Goal: Transaction & Acquisition: Book appointment/travel/reservation

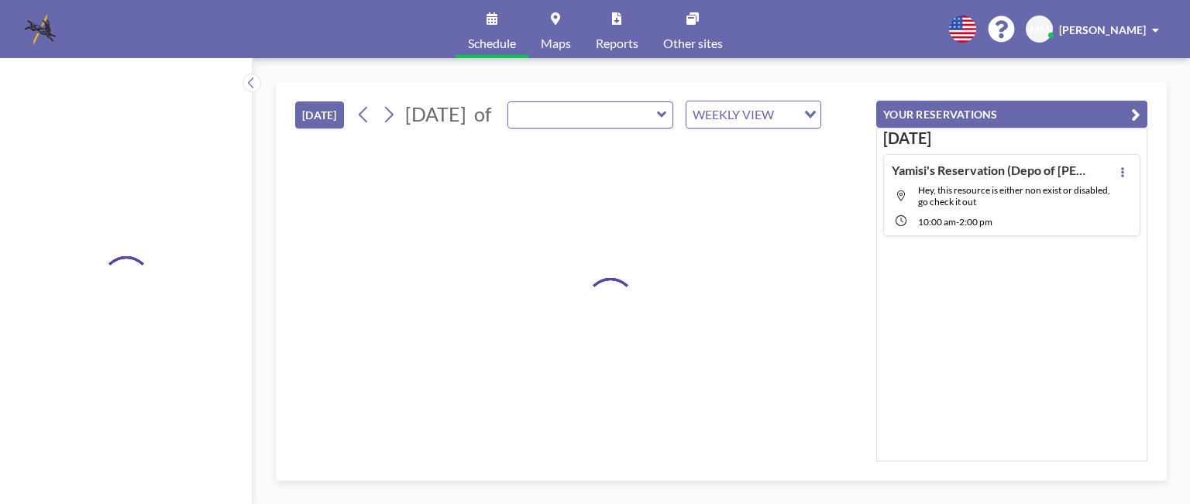
type input "[PERSON_NAME][GEOGRAPHIC_DATA]"
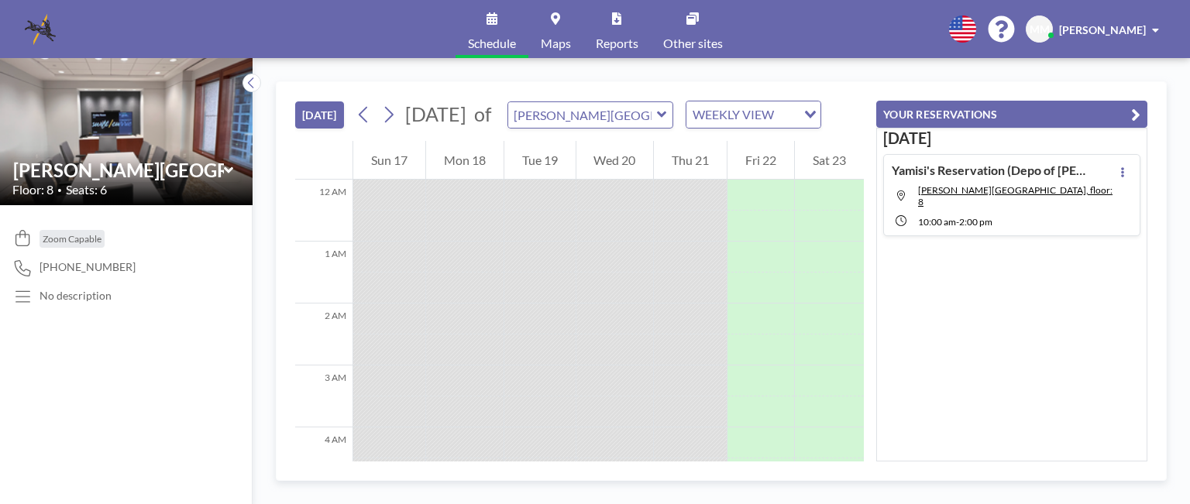
scroll to position [713, 0]
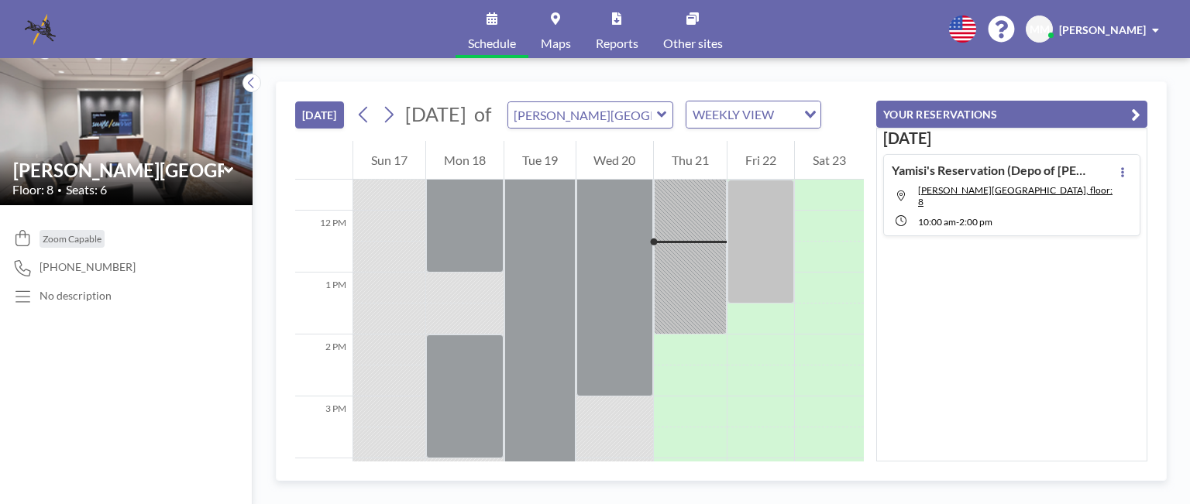
click at [223, 168] on icon at bounding box center [227, 170] width 9 height 6
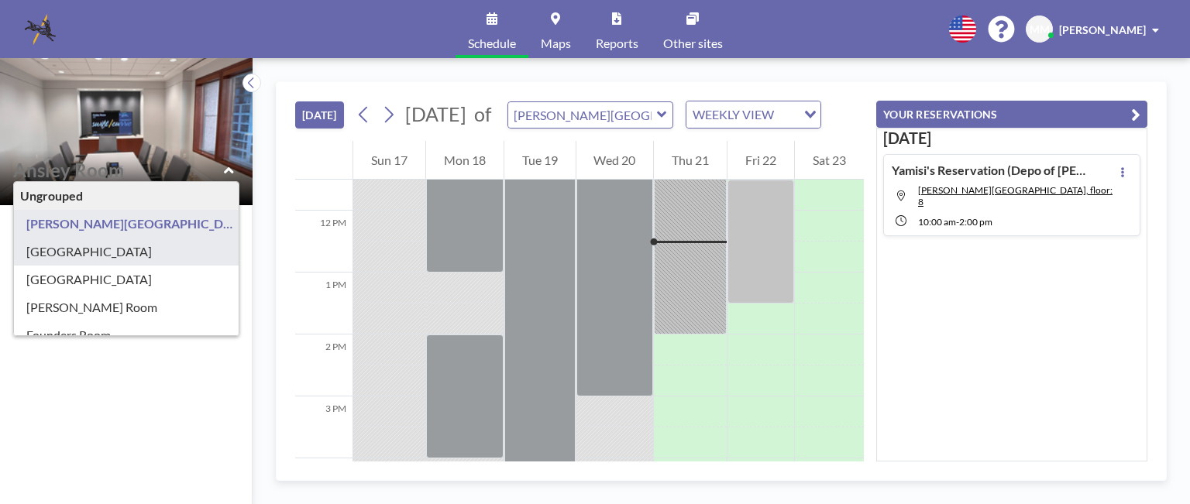
type input "[GEOGRAPHIC_DATA]"
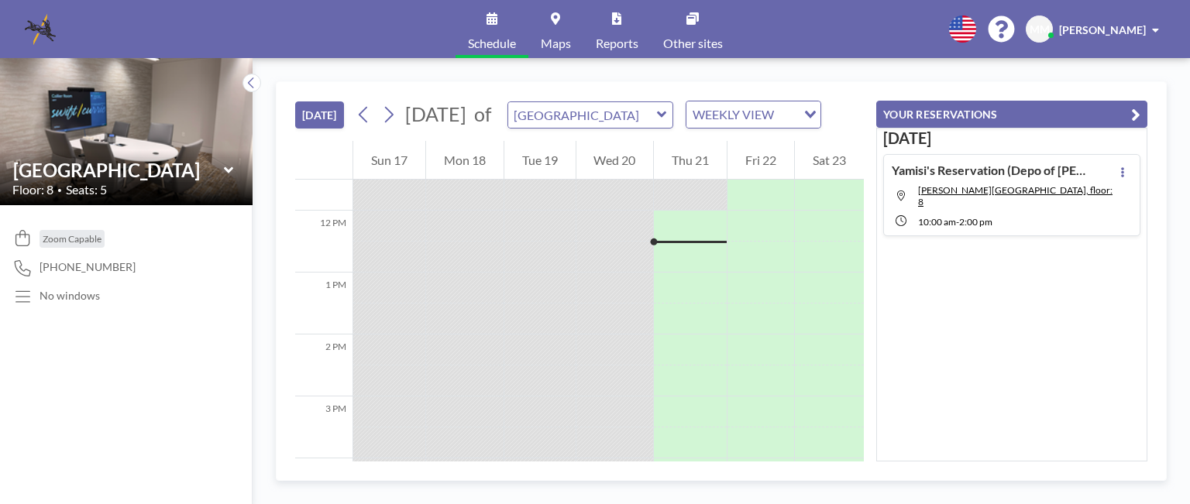
click at [227, 170] on icon at bounding box center [227, 170] width 9 height 6
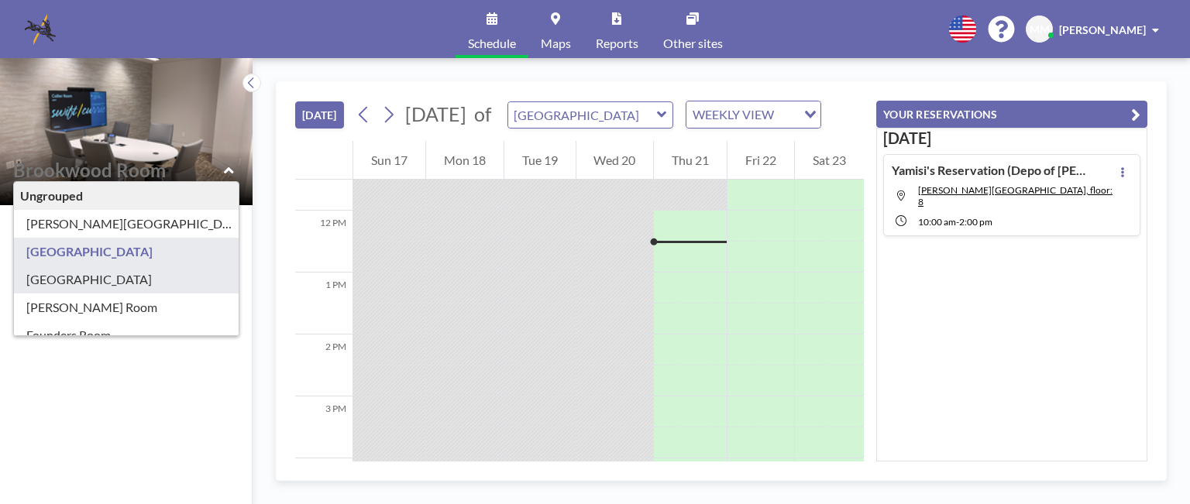
type input "[GEOGRAPHIC_DATA]"
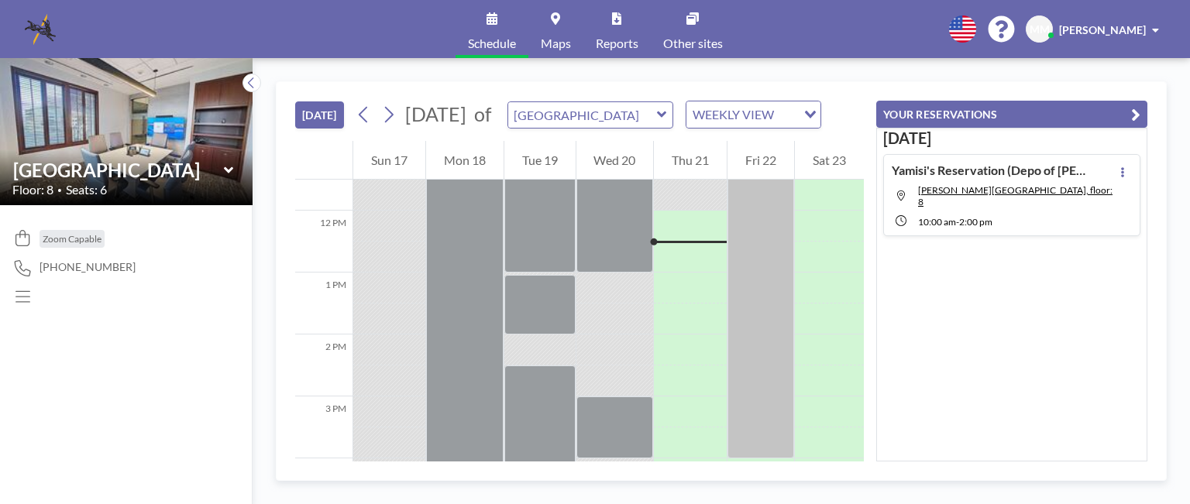
click at [224, 169] on icon at bounding box center [229, 170] width 10 height 15
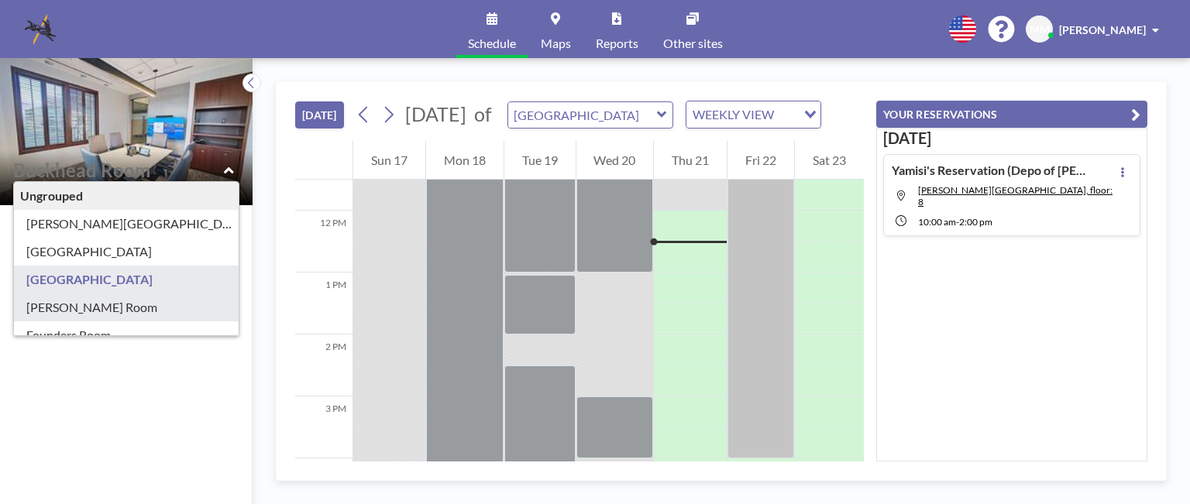
type input "[PERSON_NAME] Room"
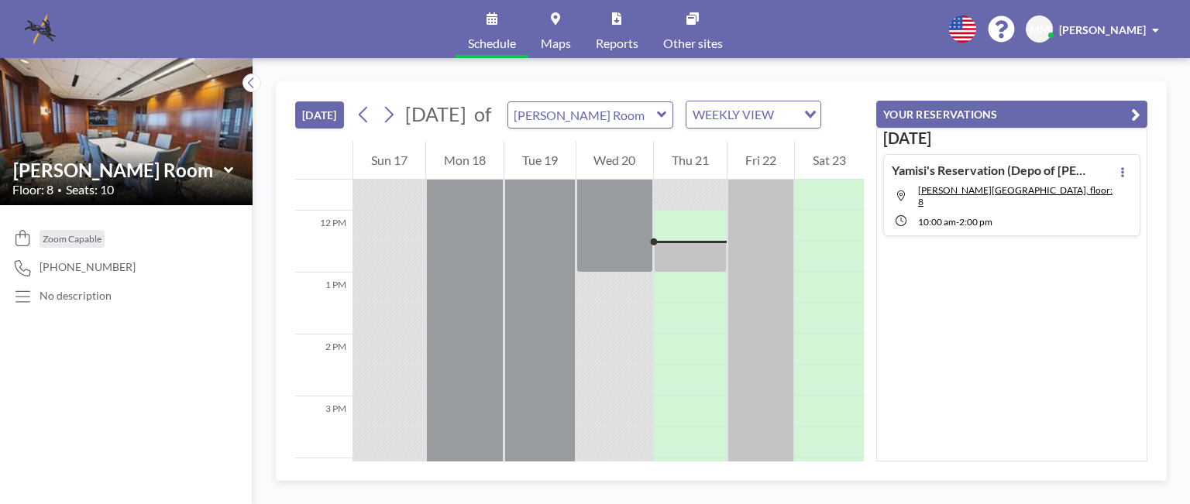
click at [225, 170] on icon at bounding box center [227, 170] width 9 height 6
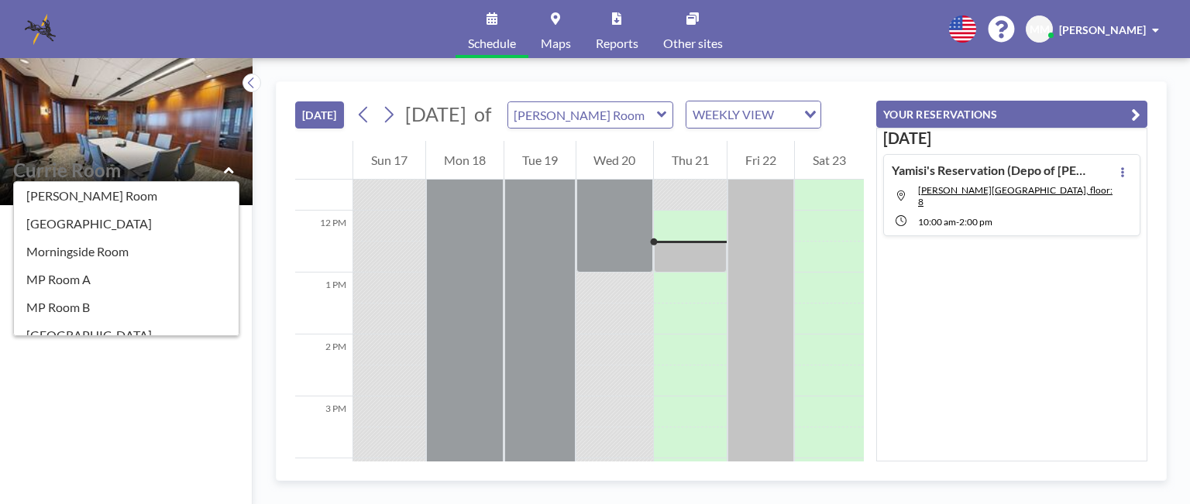
scroll to position [273, 0]
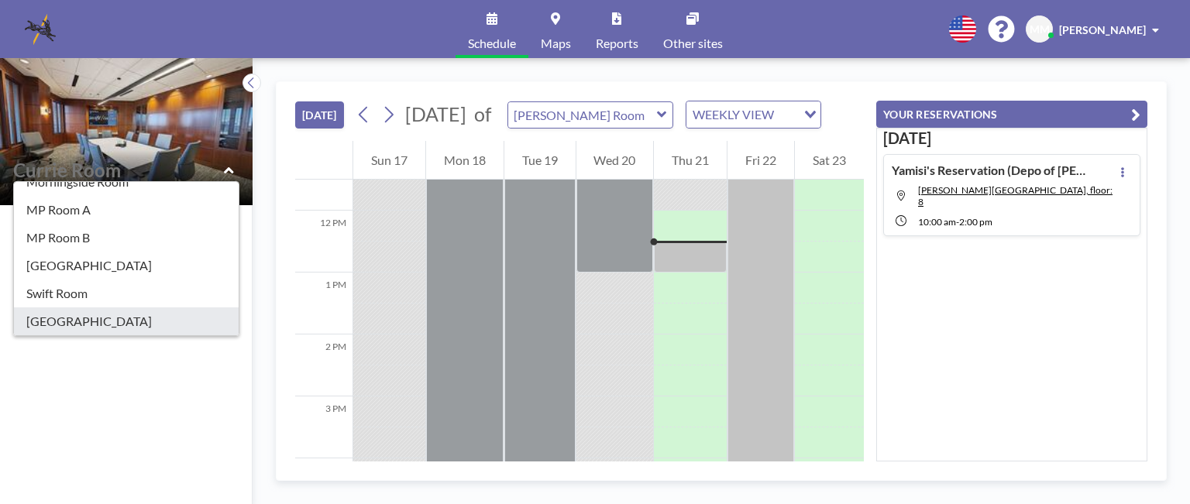
type input "[GEOGRAPHIC_DATA]"
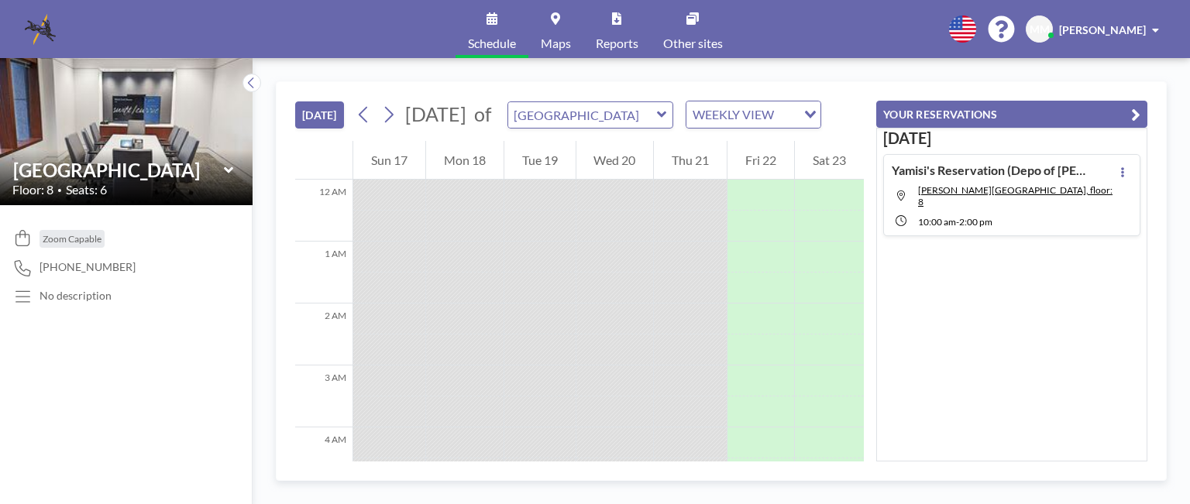
scroll to position [713, 0]
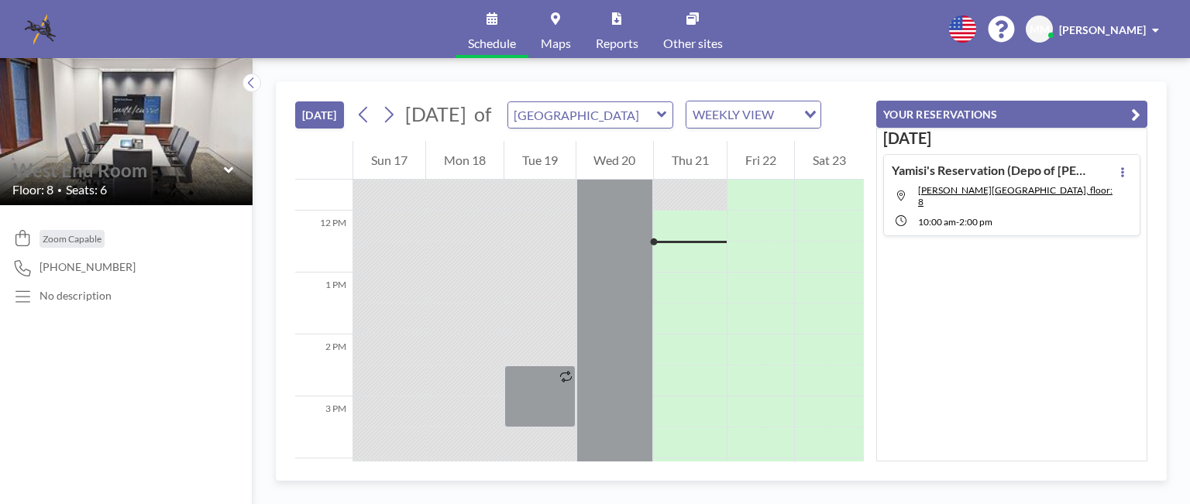
click at [222, 168] on input "text" at bounding box center [118, 170] width 211 height 22
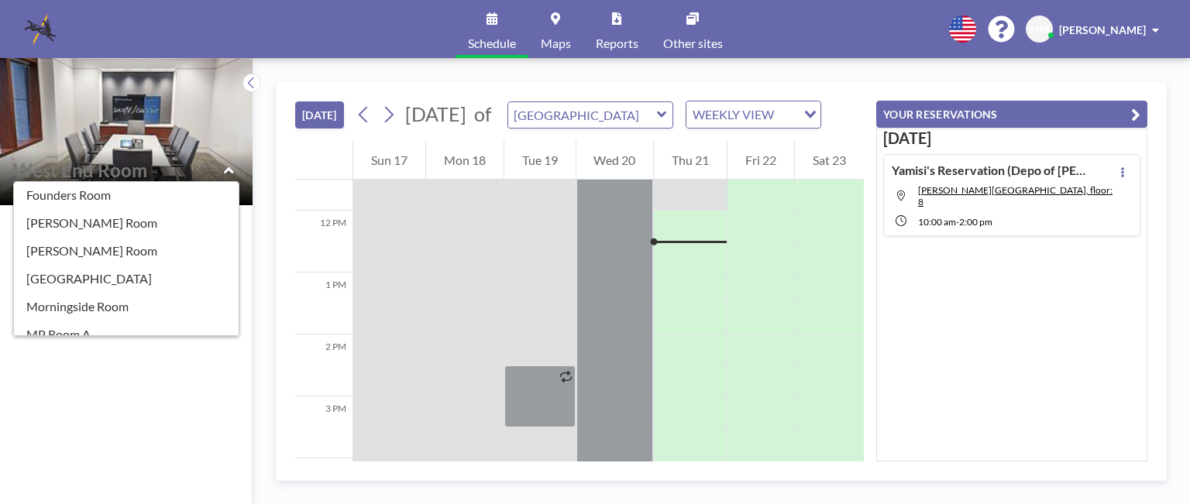
scroll to position [273, 0]
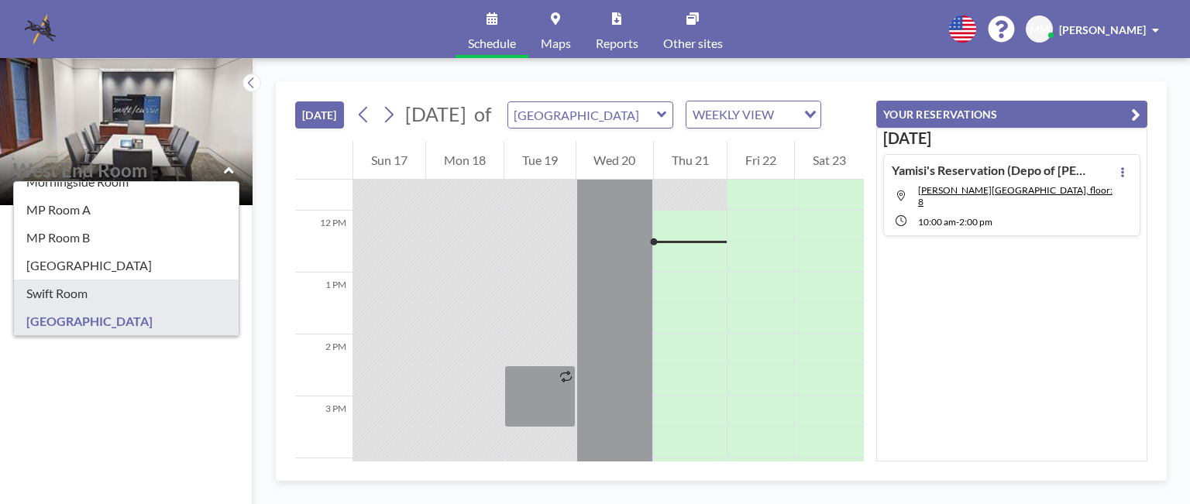
type input "Swift Room"
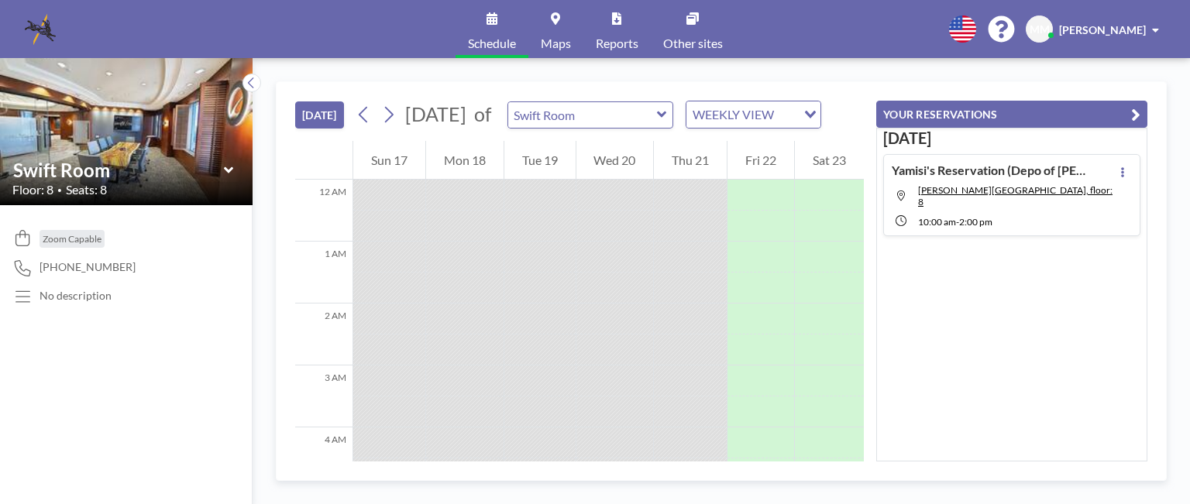
scroll to position [713, 0]
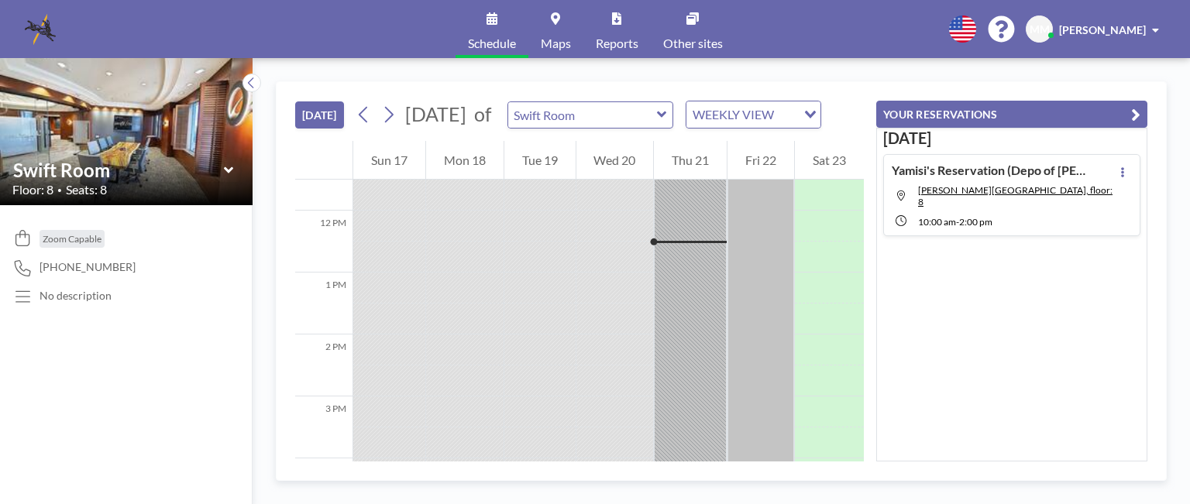
click at [229, 170] on icon at bounding box center [227, 170] width 9 height 6
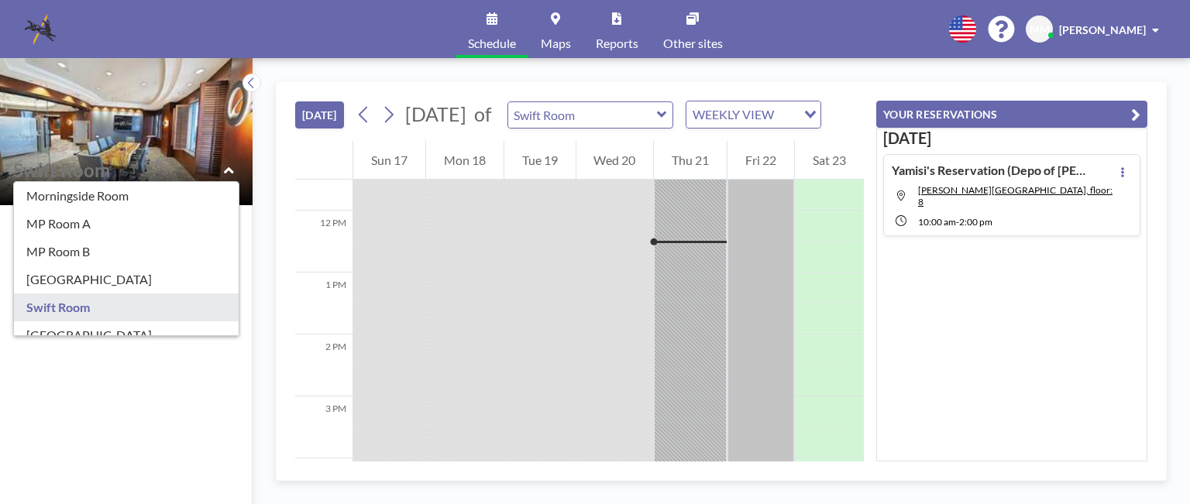
scroll to position [273, 0]
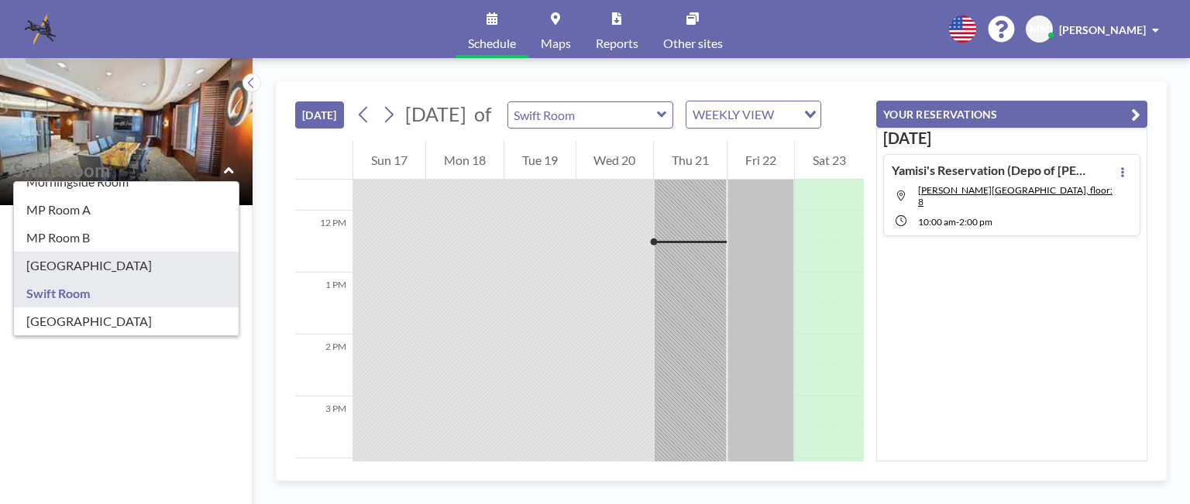
type input "[GEOGRAPHIC_DATA]"
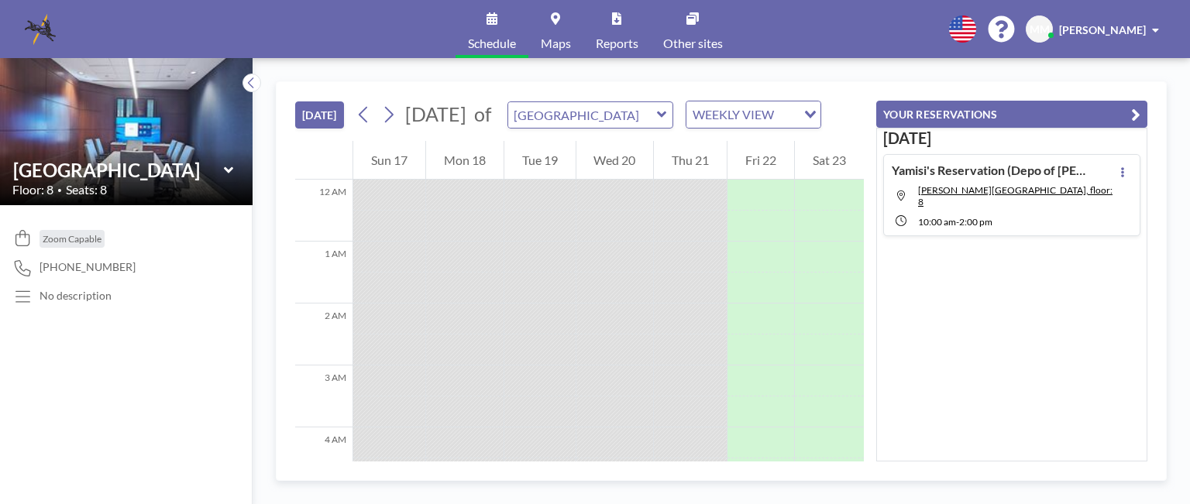
scroll to position [713, 0]
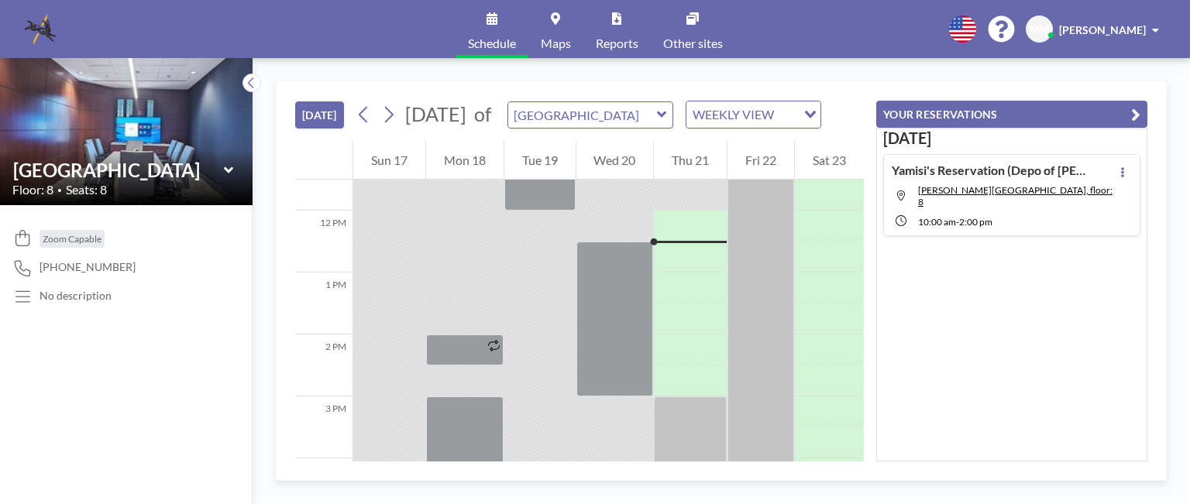
click at [227, 167] on icon at bounding box center [229, 170] width 10 height 15
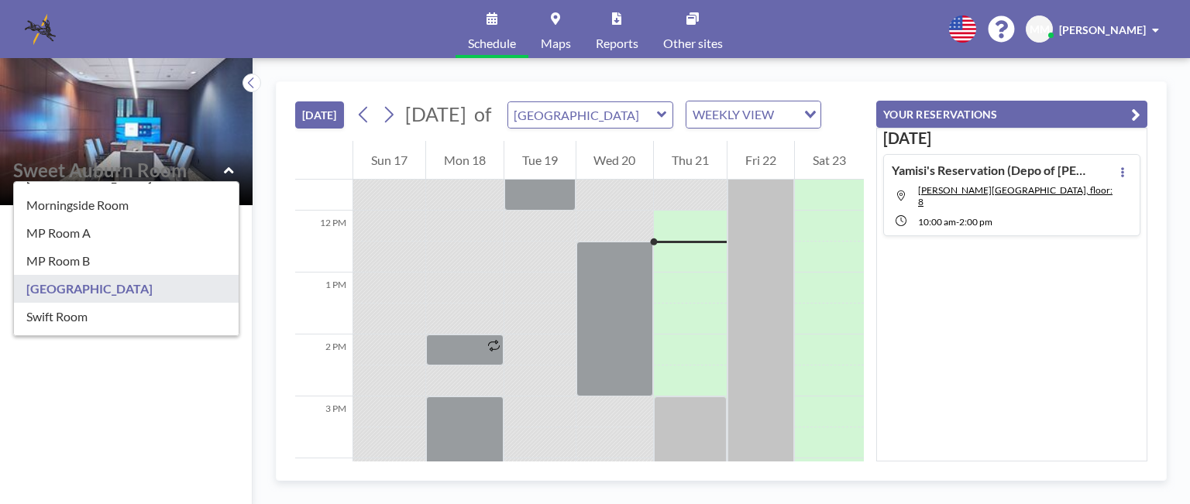
scroll to position [211, 0]
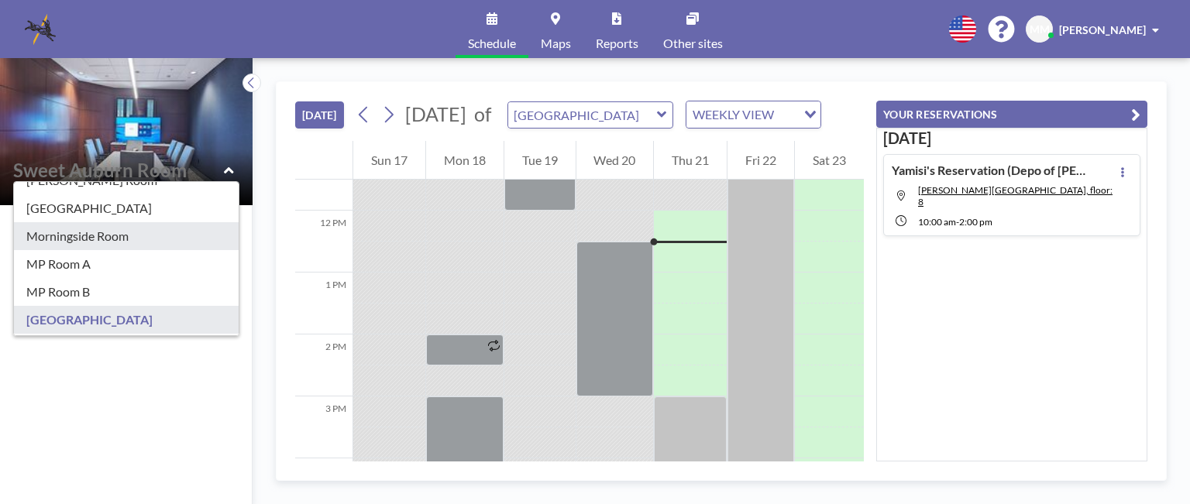
type input "Morningside Room"
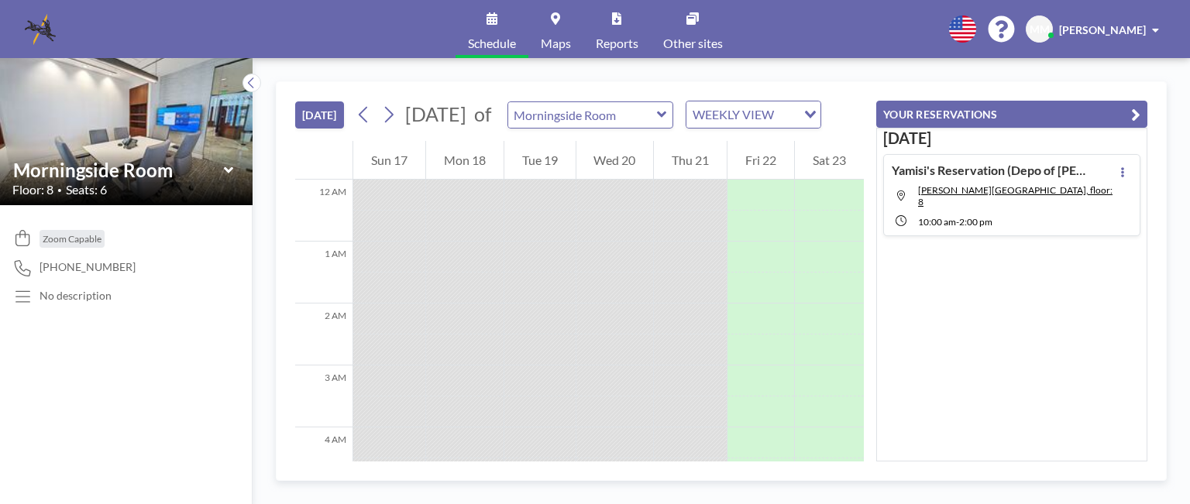
scroll to position [713, 0]
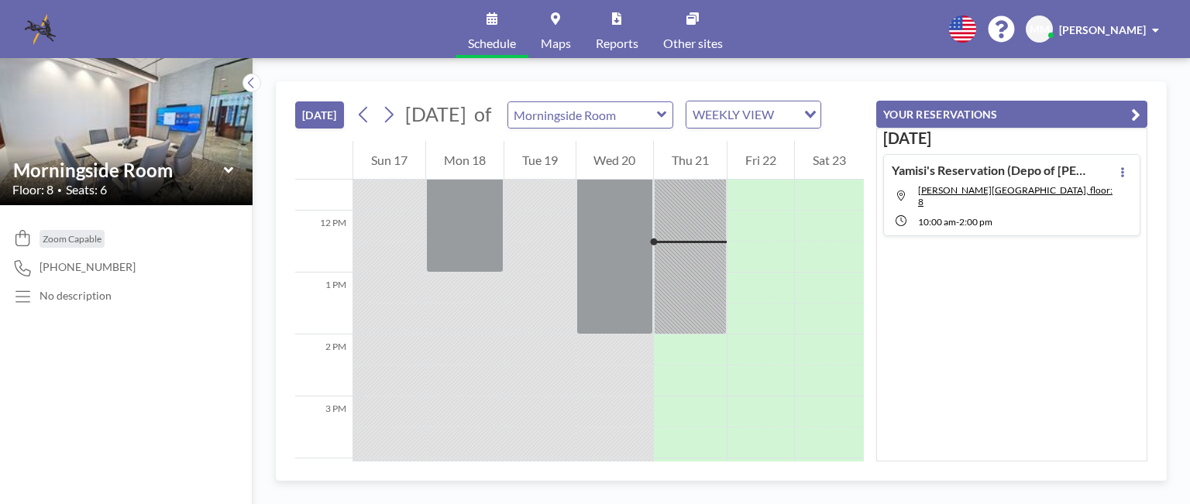
click at [226, 169] on icon at bounding box center [227, 170] width 9 height 6
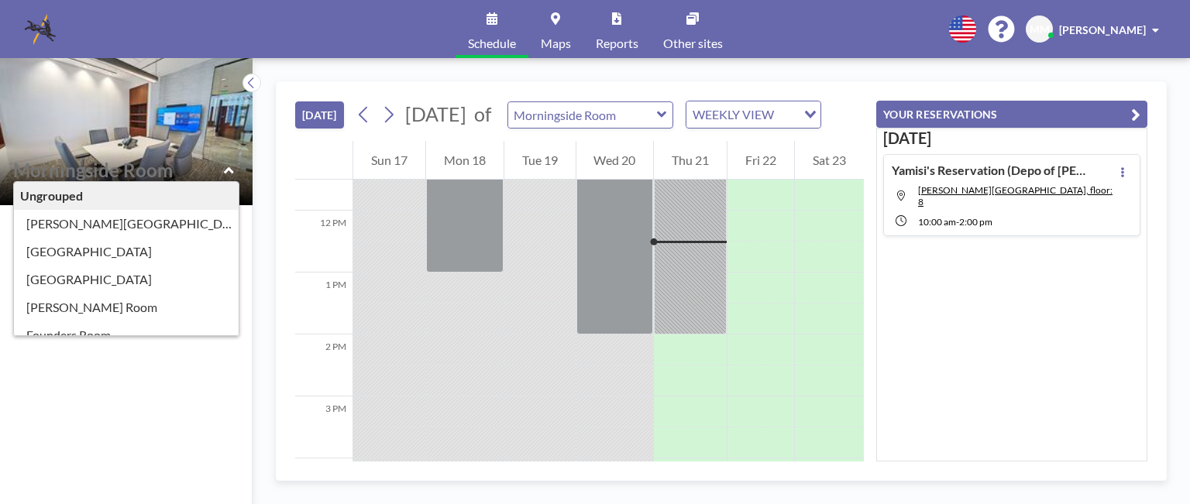
scroll to position [39, 0]
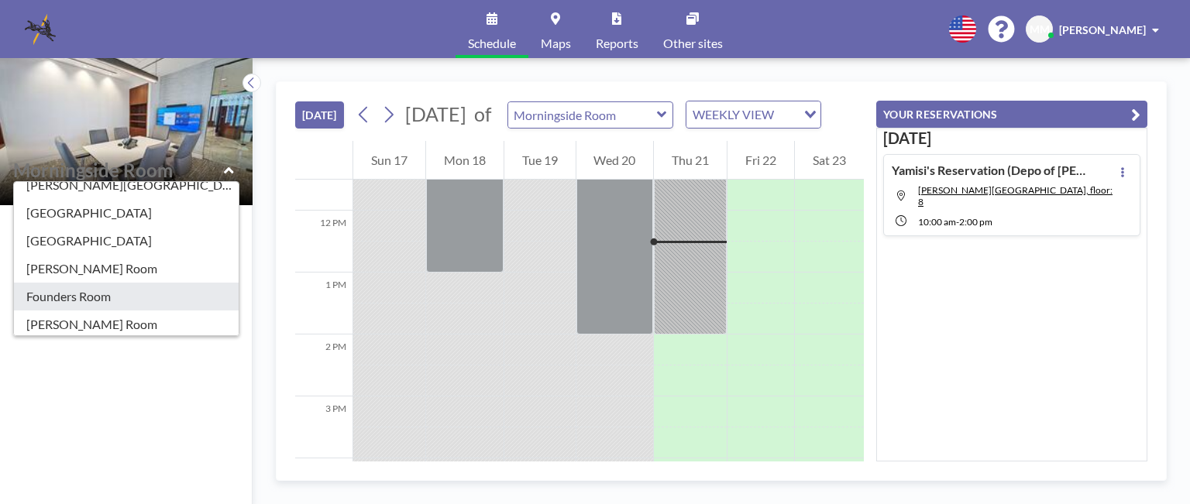
type input "Founders Room"
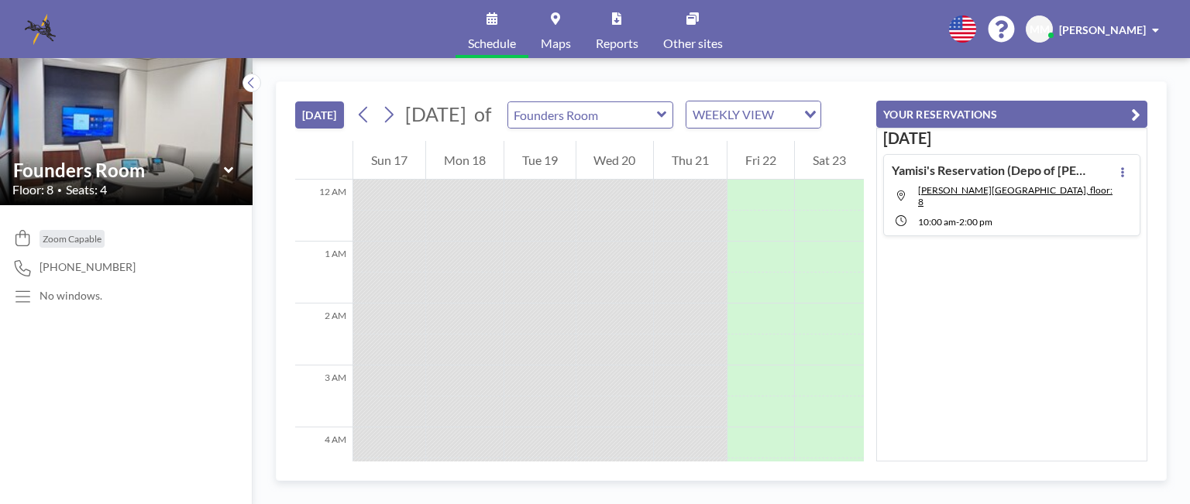
scroll to position [713, 0]
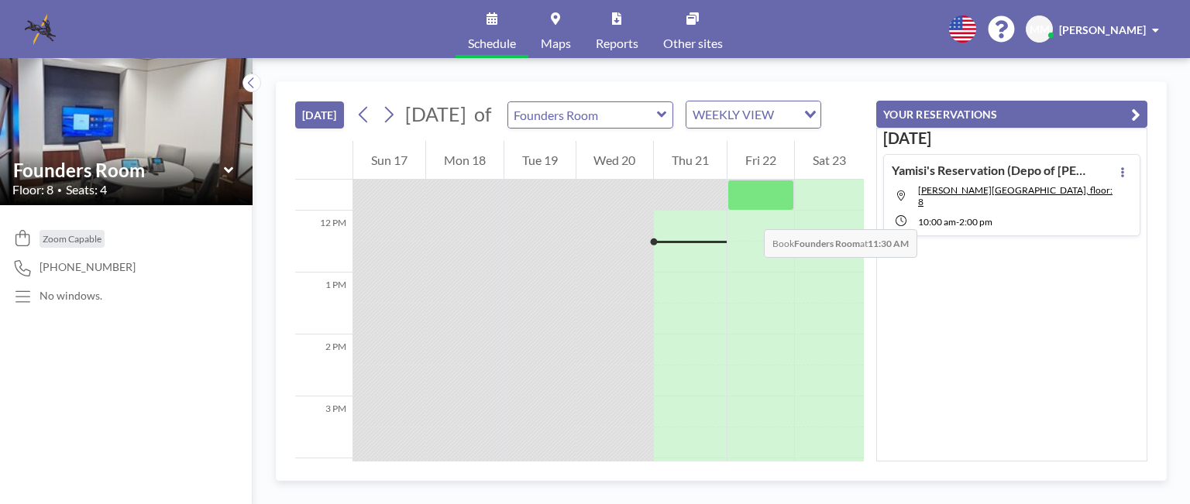
click at [748, 211] on div at bounding box center [760, 195] width 67 height 31
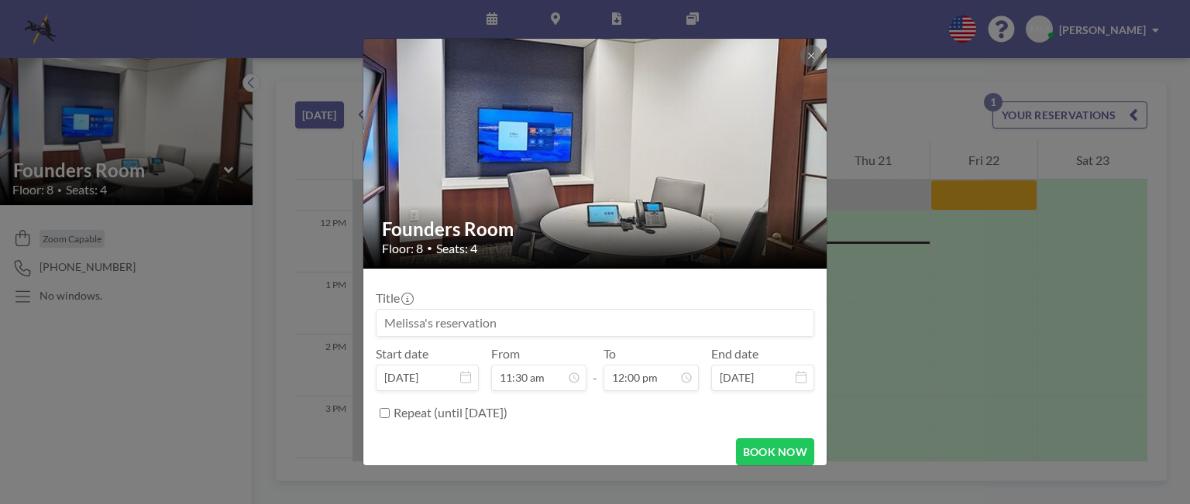
drag, startPoint x: 514, startPoint y: 321, endPoint x: 362, endPoint y: 334, distance: 153.1
click at [362, 334] on div "Founders Room Floor: 8 • Seats: 4 Title Start date [DATE] From 11:30 am - To 12…" at bounding box center [595, 252] width 1190 height 504
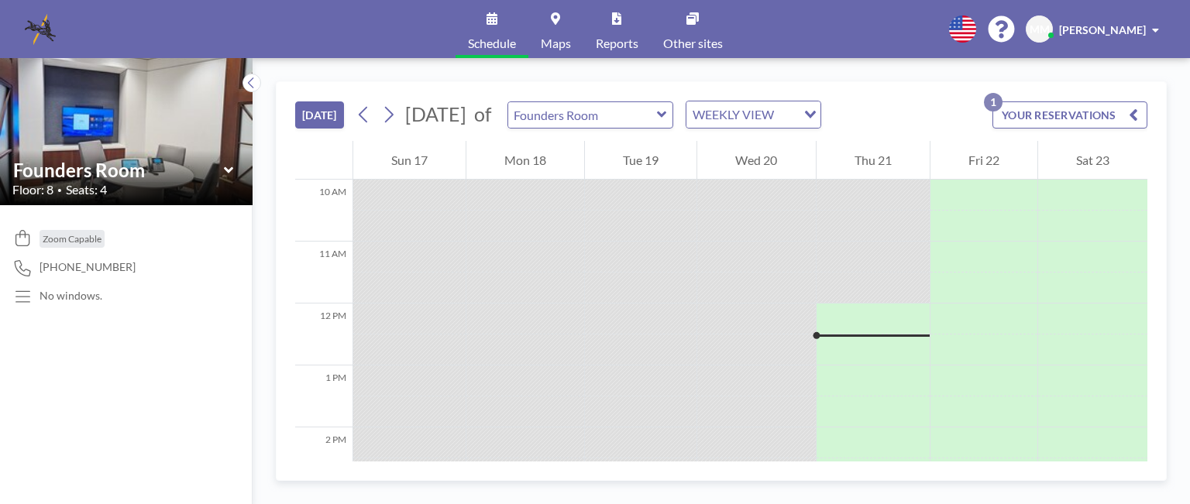
scroll to position [589, 0]
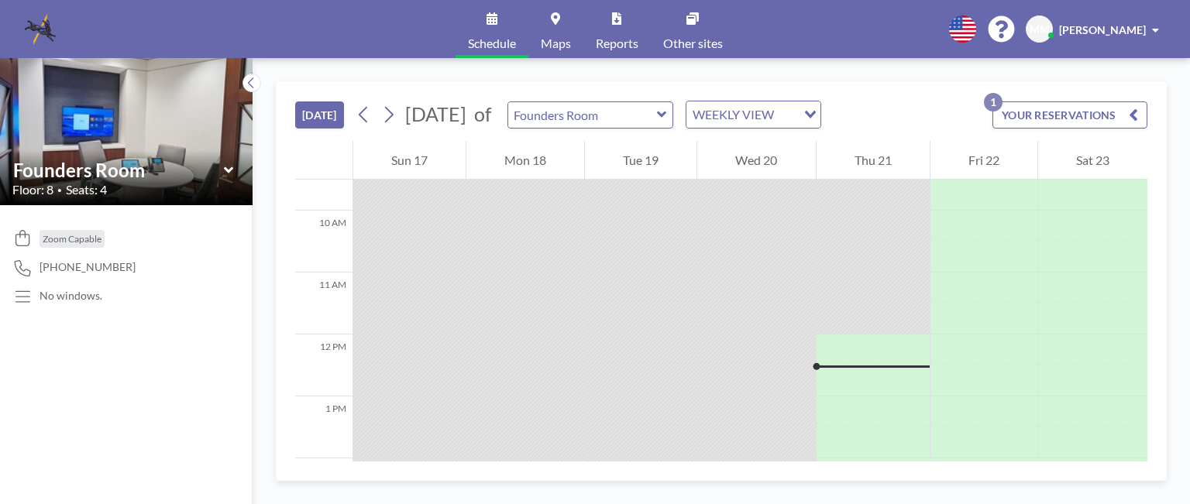
click at [864, 280] on div at bounding box center [872, 288] width 113 height 31
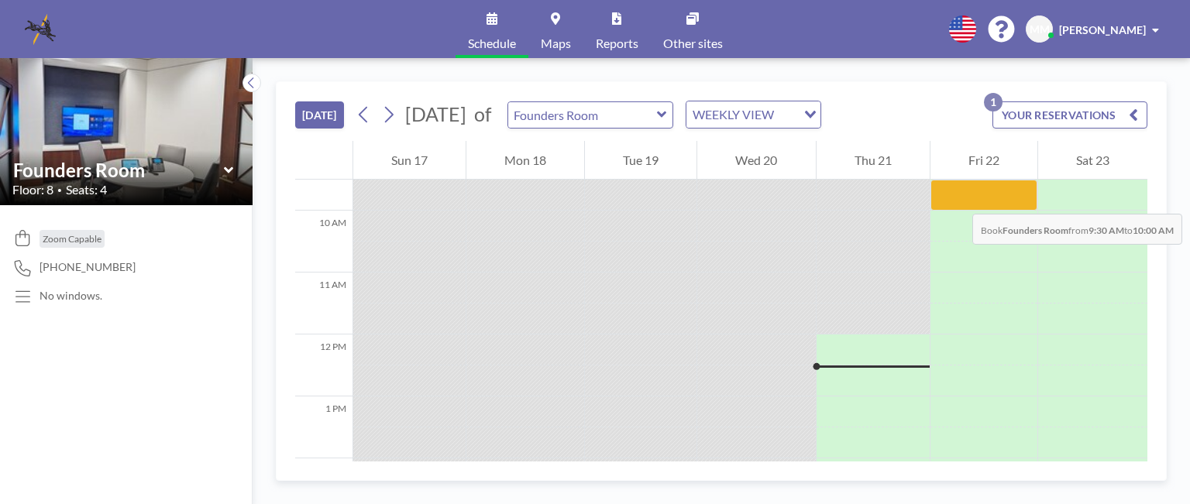
click at [957, 198] on div at bounding box center [983, 195] width 107 height 31
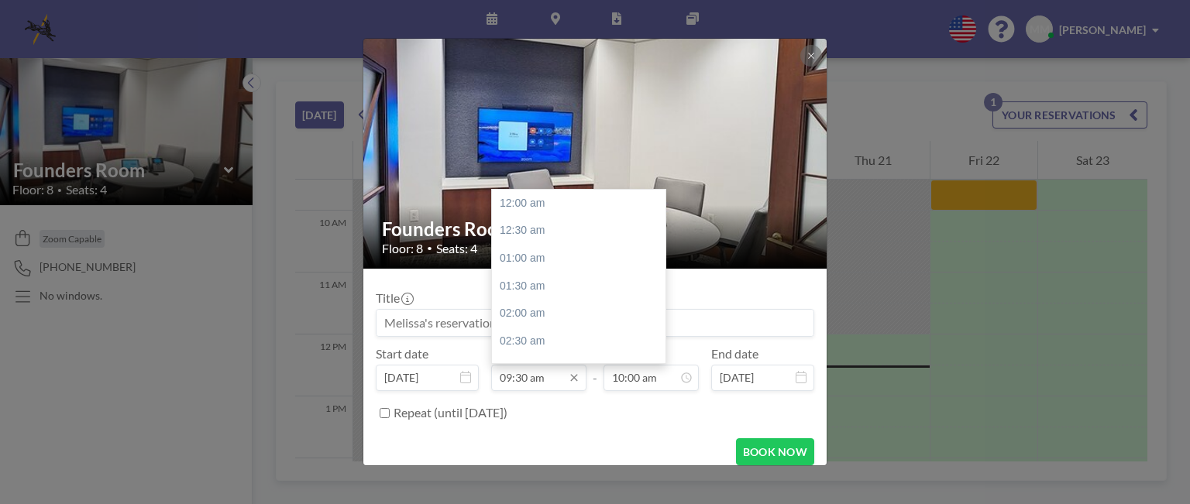
scroll to position [524, 0]
click at [513, 233] on div "10:00 am" at bounding box center [582, 232] width 181 height 28
type input "10:00 am"
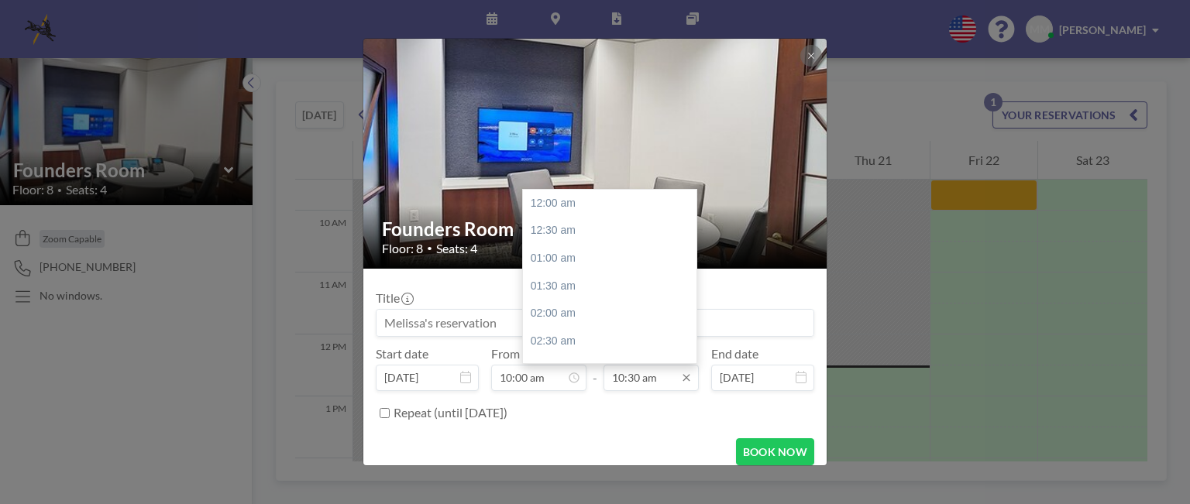
scroll to position [579, 0]
click at [547, 341] on div "01:00 pm" at bounding box center [613, 341] width 181 height 28
type input "01:00 pm"
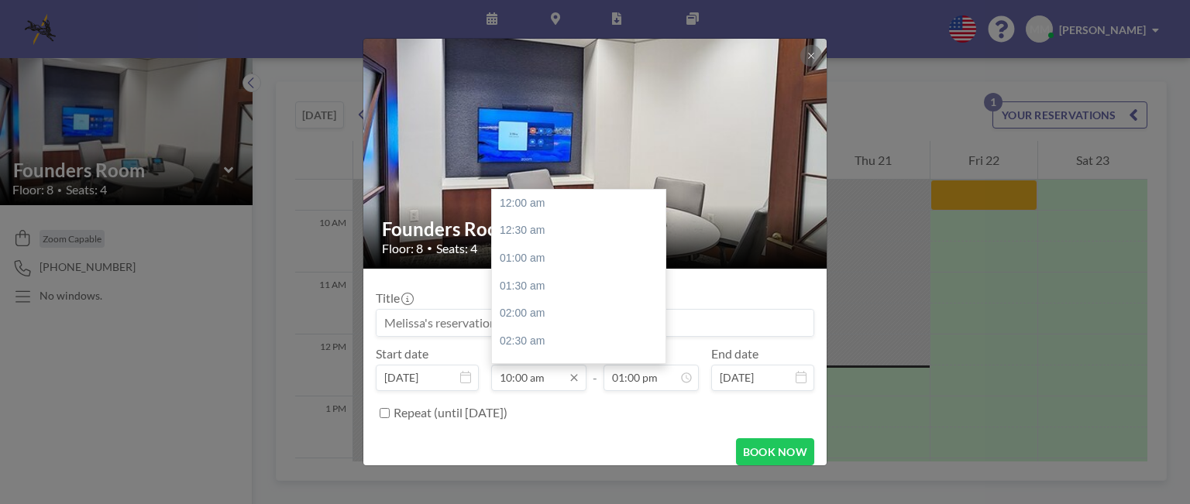
scroll to position [551, 0]
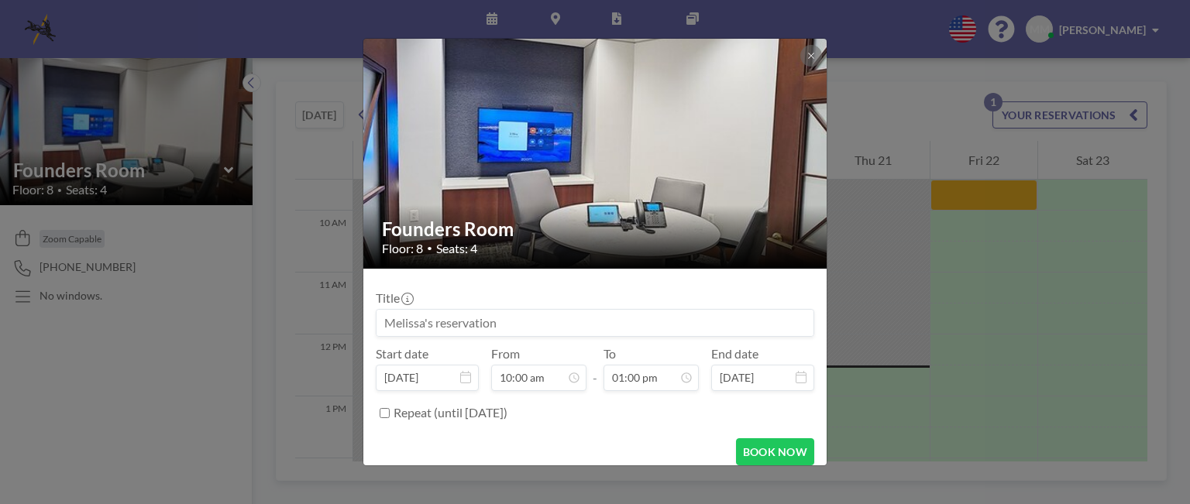
click at [378, 327] on input at bounding box center [594, 323] width 437 height 26
drag, startPoint x: 382, startPoint y: 324, endPoint x: 506, endPoint y: 320, distance: 124.0
click at [506, 320] on input at bounding box center [594, 323] width 437 height 26
drag, startPoint x: 502, startPoint y: 325, endPoint x: 421, endPoint y: 324, distance: 80.6
click at [421, 324] on input at bounding box center [594, 323] width 437 height 26
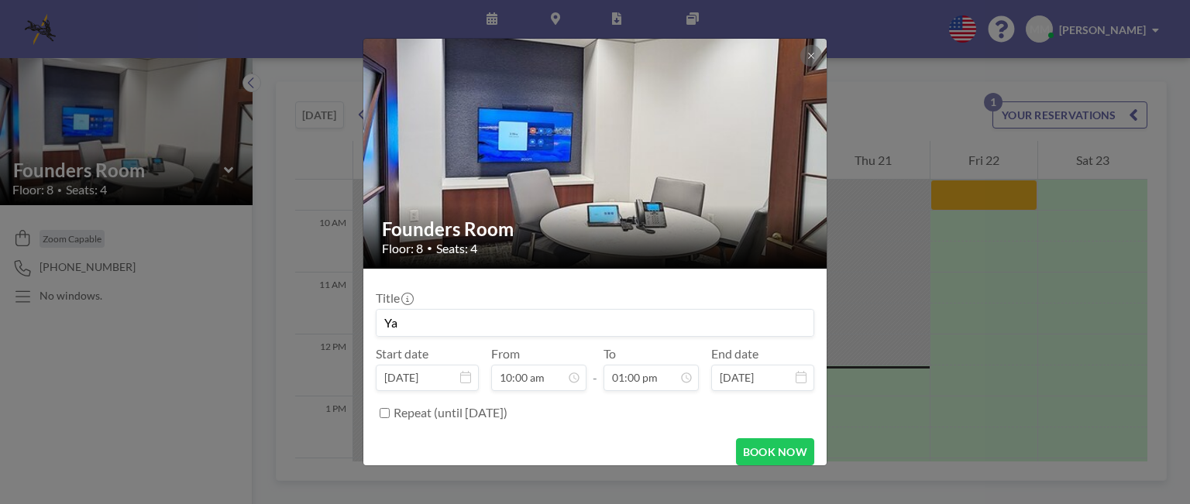
type input "Y"
type input "M"
type input "Y"
click at [579, 325] on input "Yamisi's Reservation (Depo Prep of" at bounding box center [594, 323] width 437 height 26
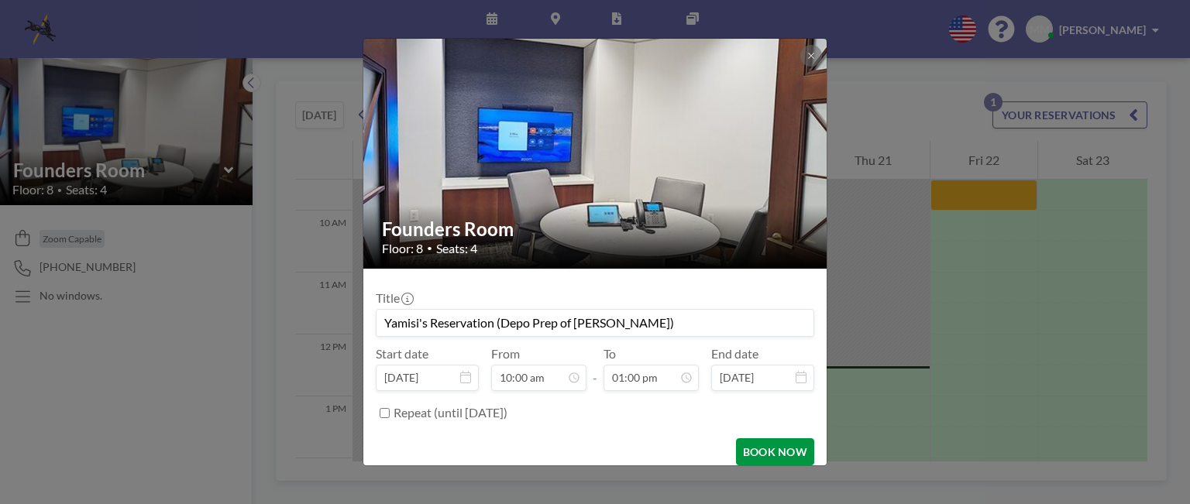
type input "Yamisi's Reservation (Depo Prep of [PERSON_NAME])"
click at [753, 451] on button "BOOK NOW" at bounding box center [775, 451] width 78 height 27
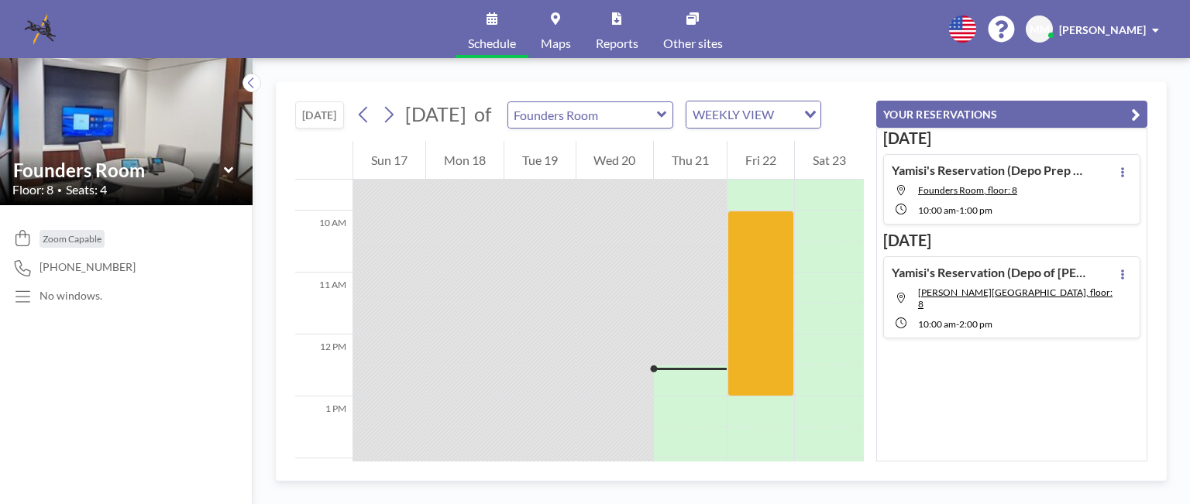
click at [589, 235] on div at bounding box center [614, 226] width 77 height 31
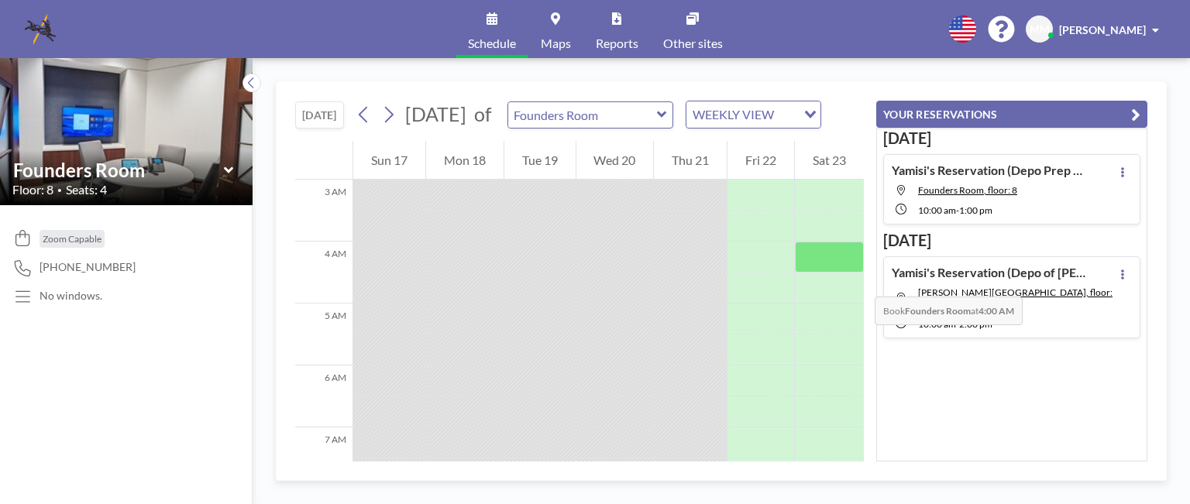
scroll to position [176, 0]
